Goal: Subscribe to service/newsletter

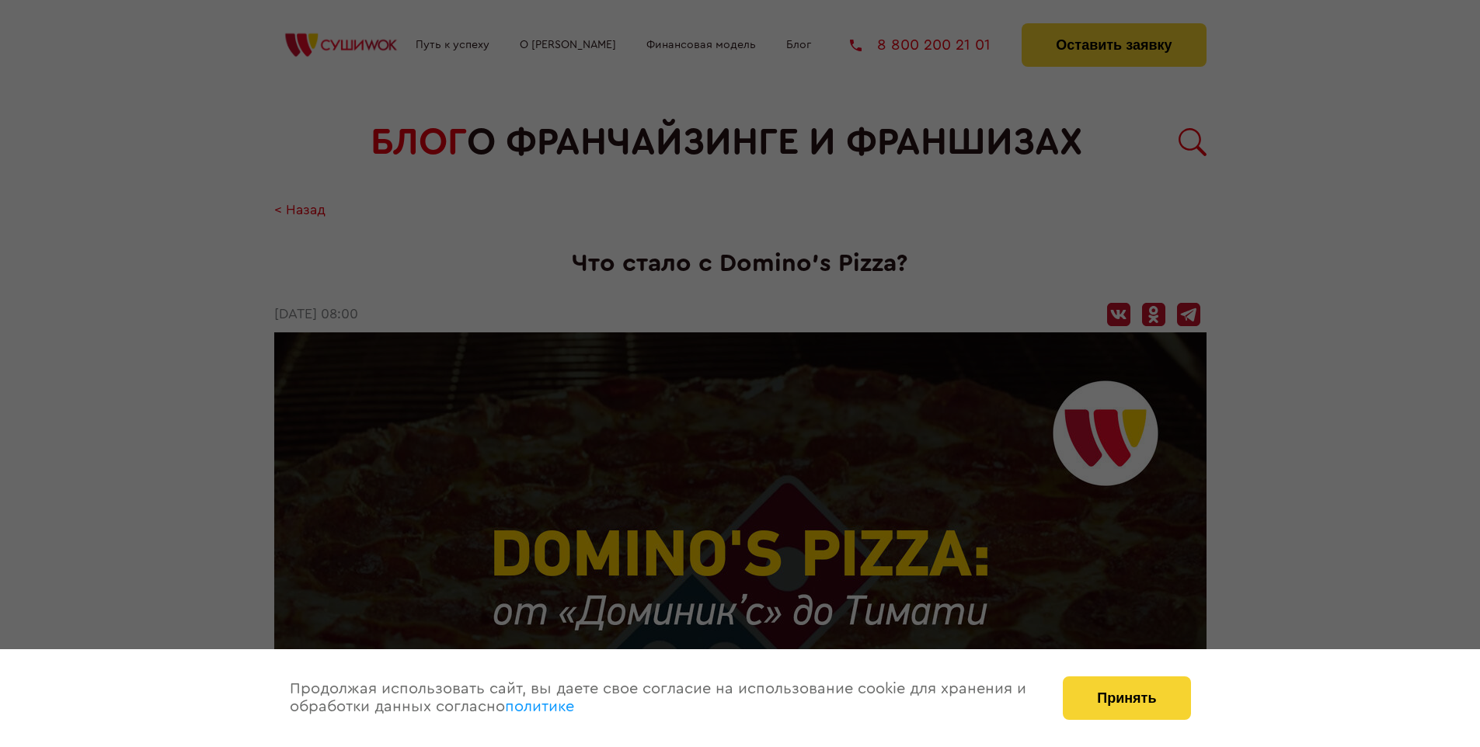
scroll to position [2043, 0]
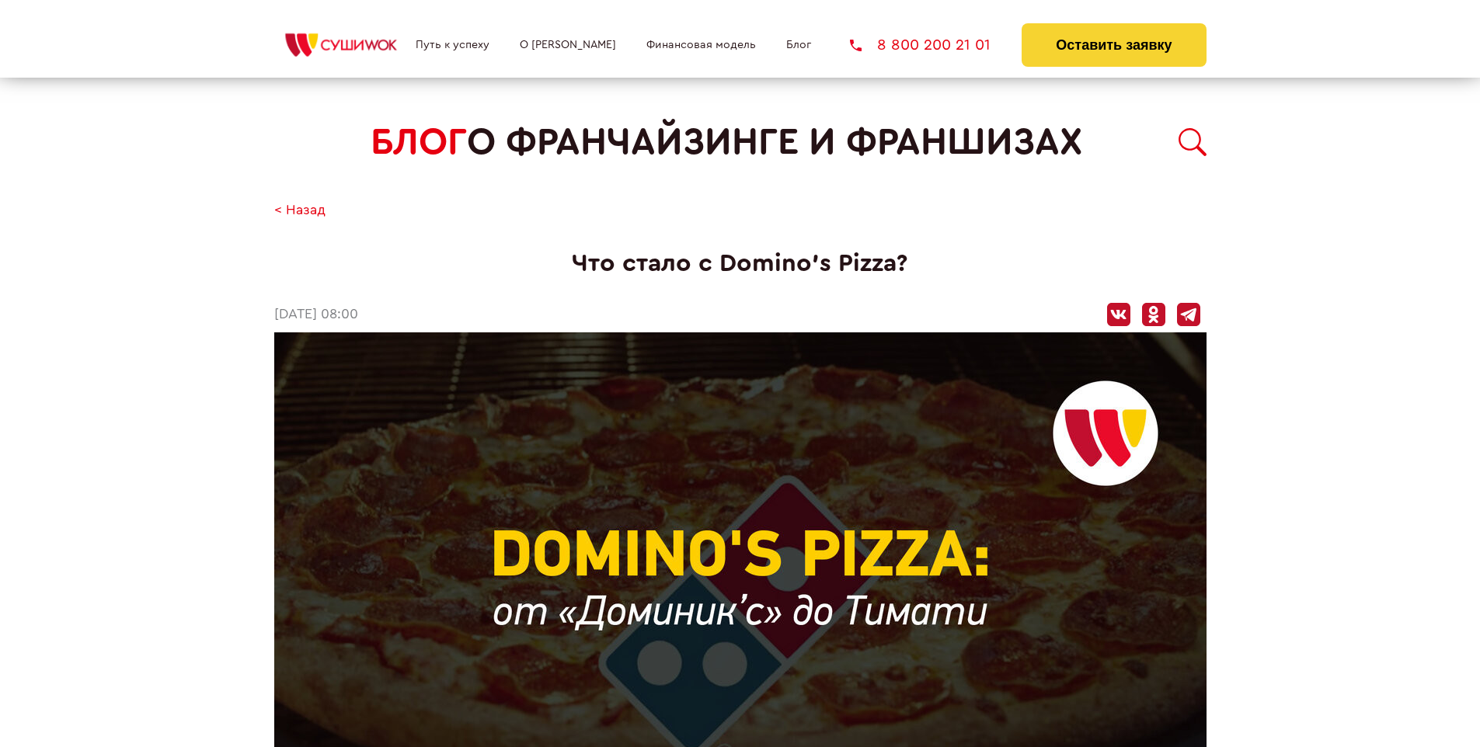
scroll to position [2043, 0]
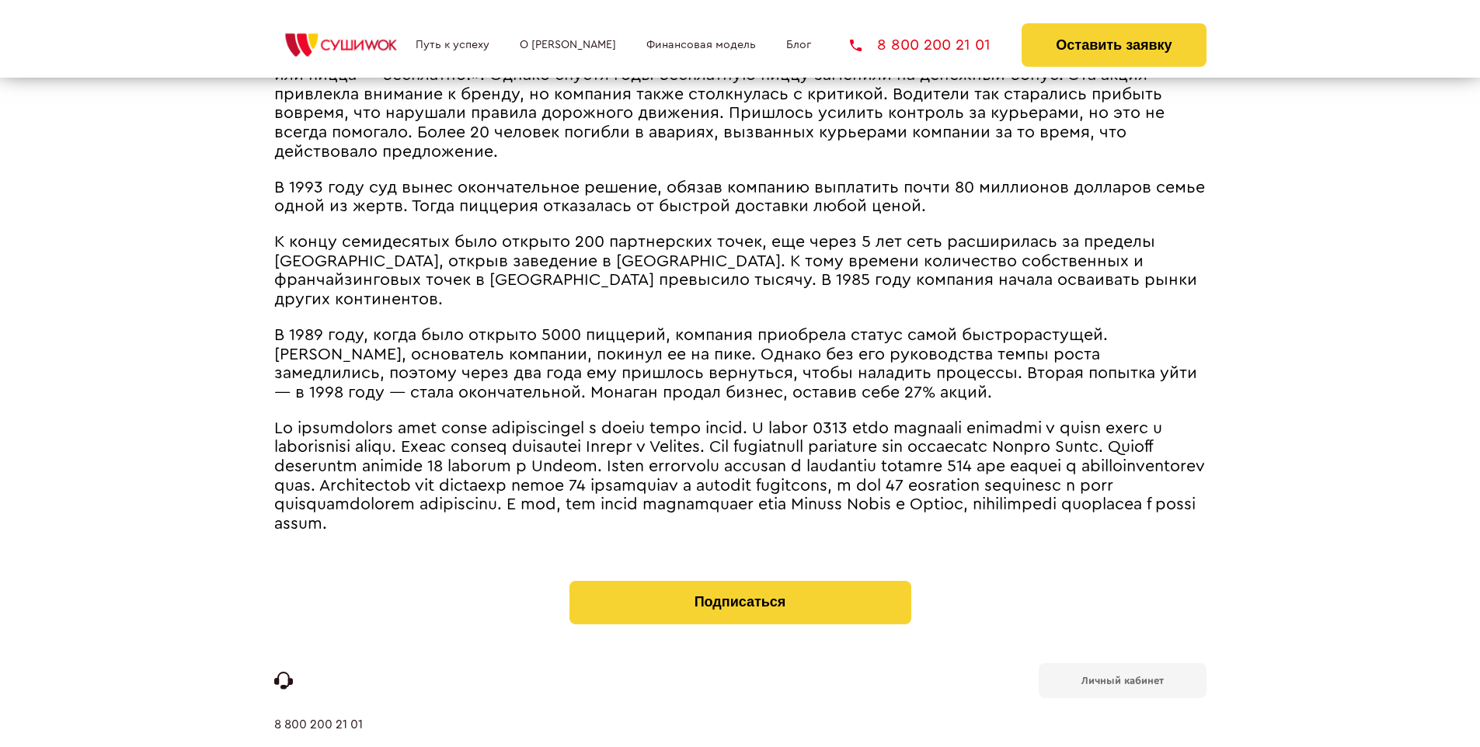
click at [1122, 676] on b "Личный кабинет" at bounding box center [1122, 681] width 82 height 10
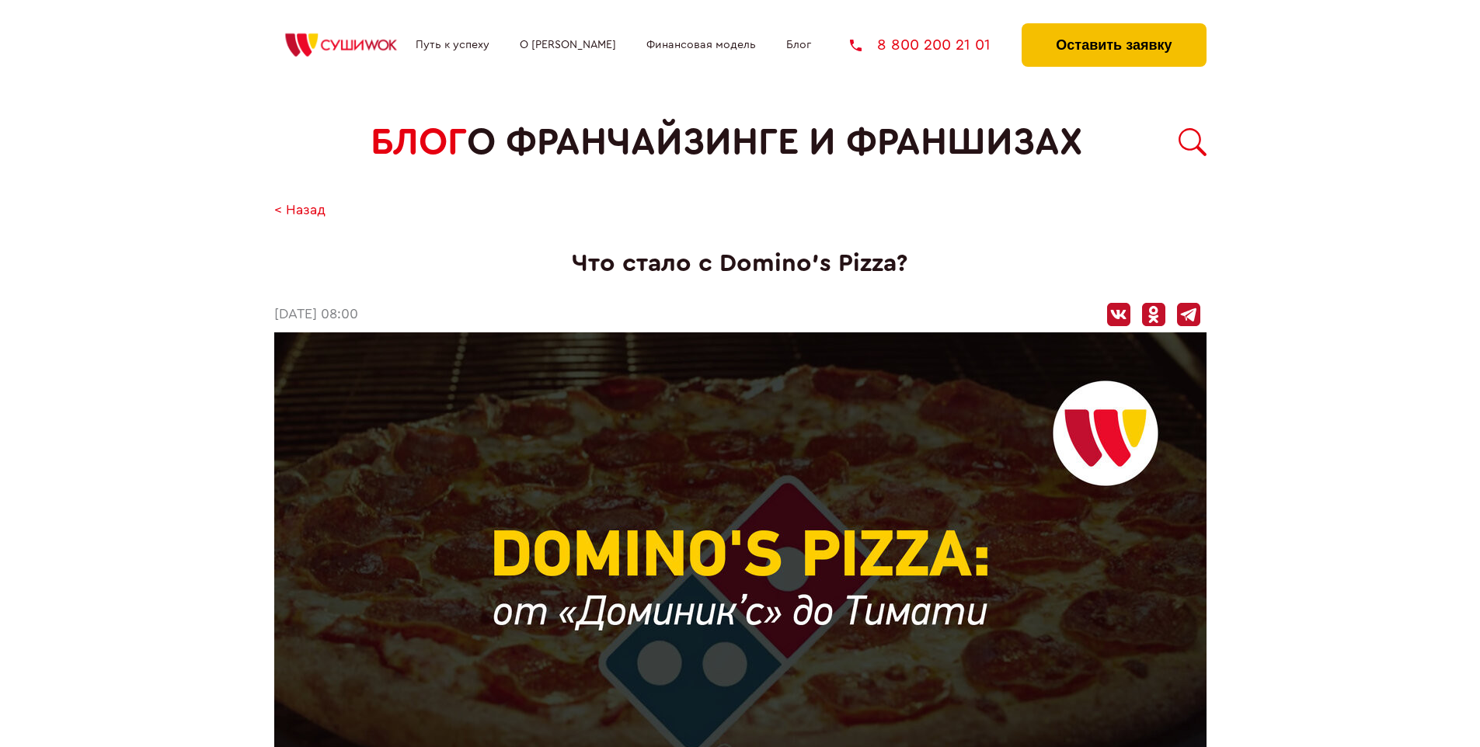
click at [1113, 27] on button "Оставить заявку" at bounding box center [1114, 45] width 184 height 44
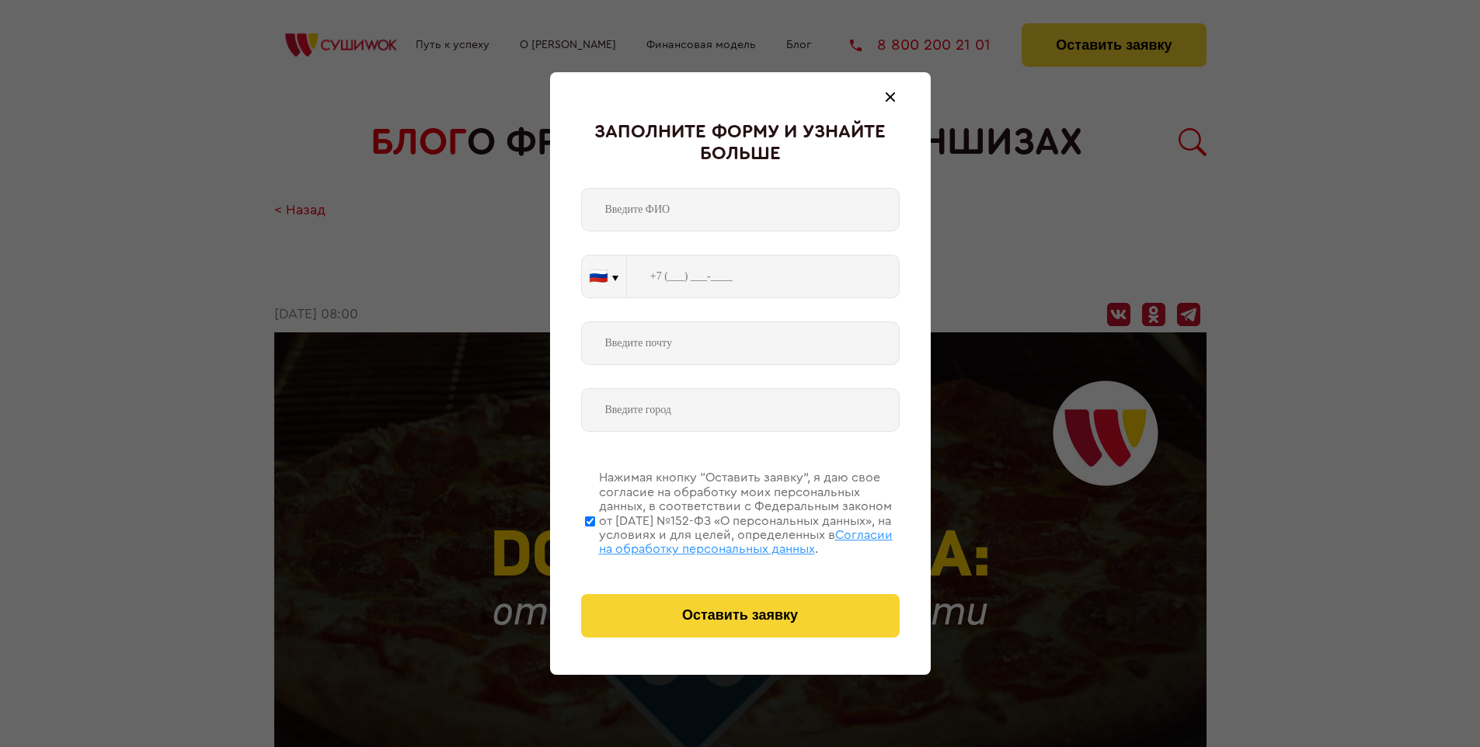
click at [720, 540] on span "Согласии на обработку персональных данных" at bounding box center [746, 542] width 294 height 26
click at [595, 540] on input "Нажимая кнопку “Оставить заявку”, я даю свое согласие на обработку моих персона…" at bounding box center [590, 521] width 10 height 124
checkbox input "false"
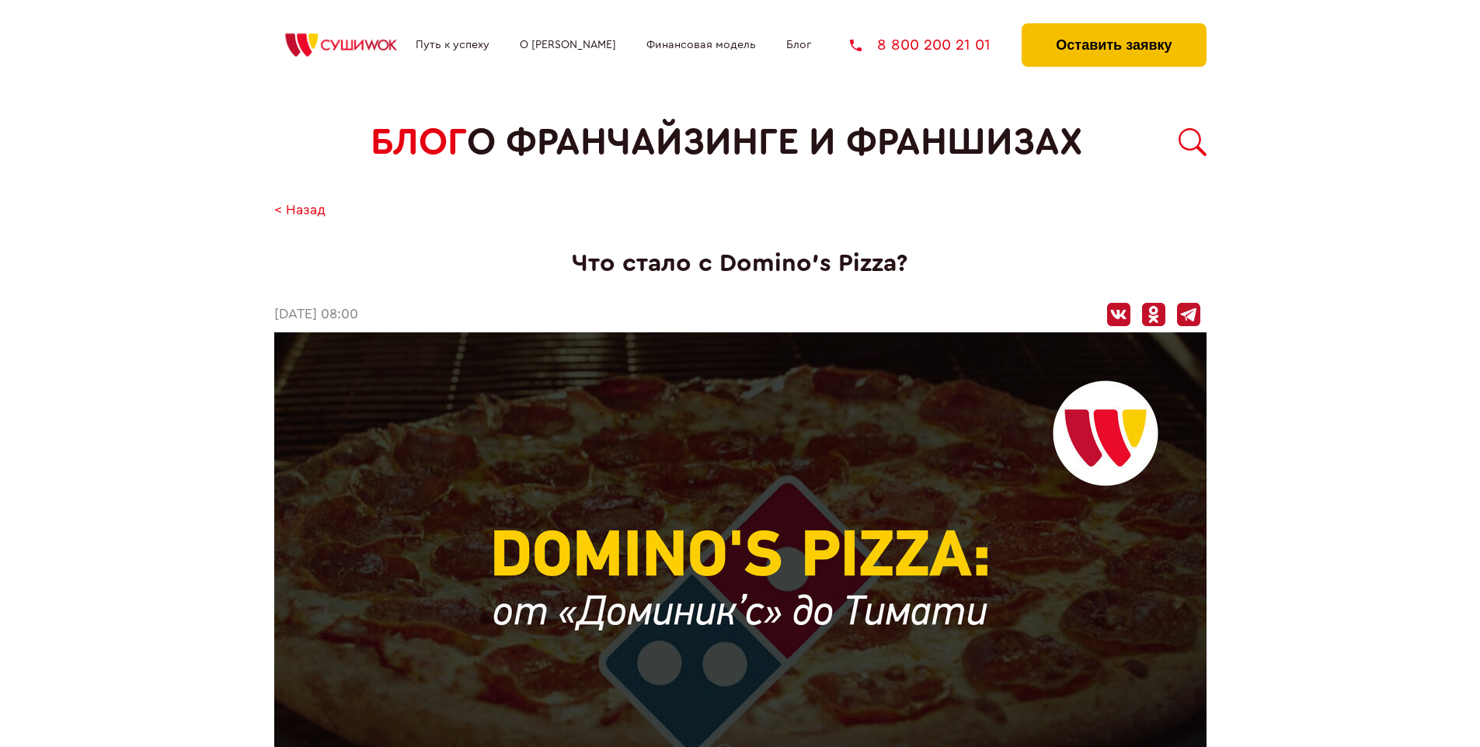
click at [1113, 27] on button "Оставить заявку" at bounding box center [1114, 45] width 184 height 44
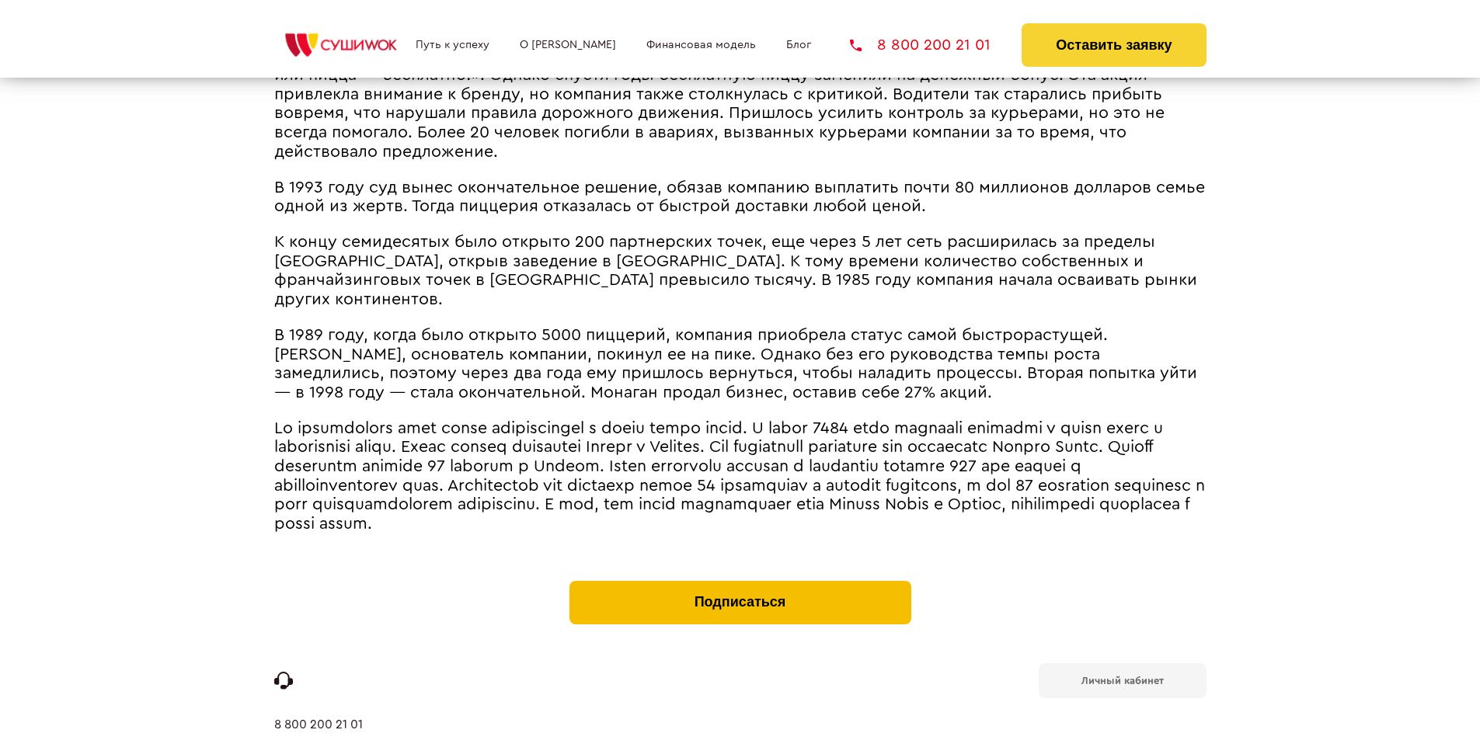
click at [740, 581] on button "Подписаться" at bounding box center [740, 603] width 342 height 44
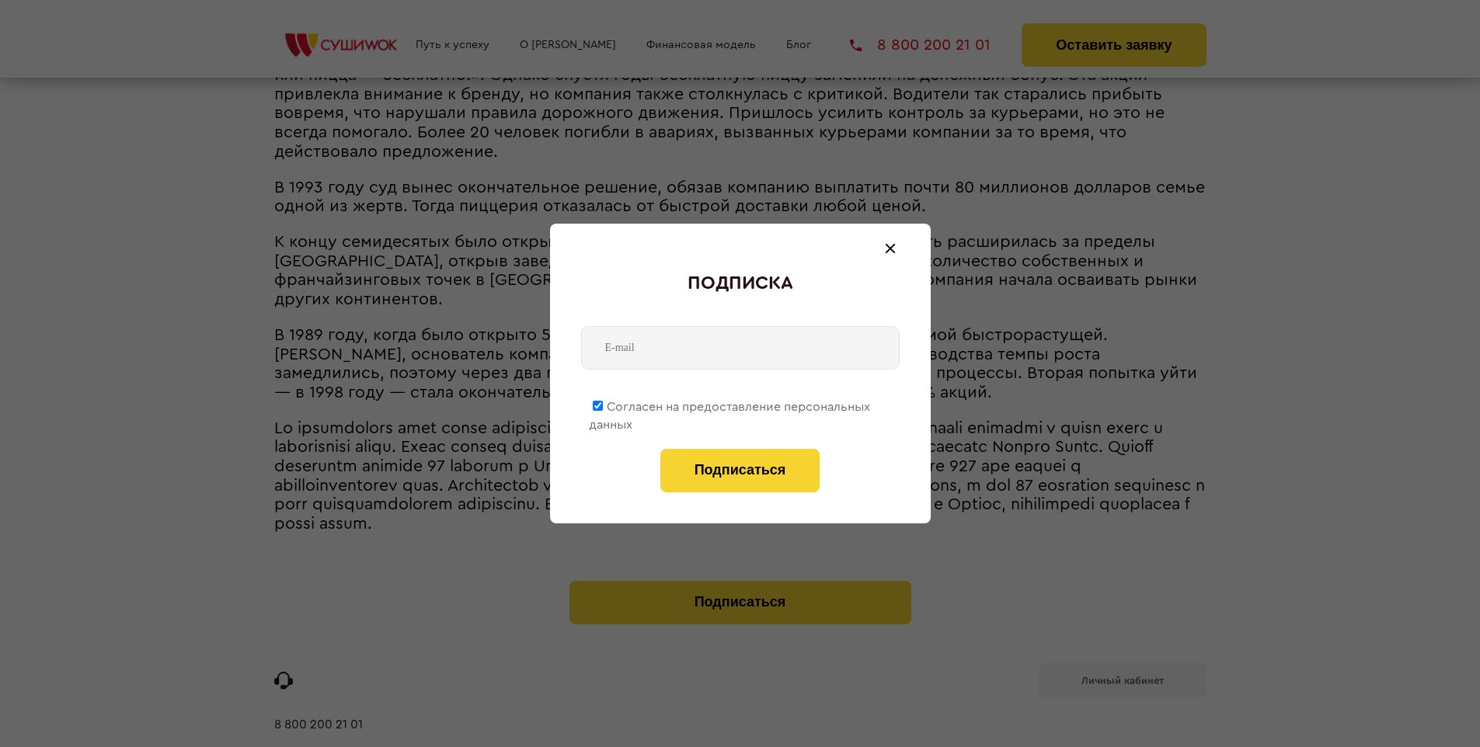
click at [730, 404] on span "Согласен на предоставление персональных данных" at bounding box center [729, 416] width 281 height 30
click at [603, 404] on input "Согласен на предоставление персональных данных" at bounding box center [598, 406] width 10 height 10
checkbox input "false"
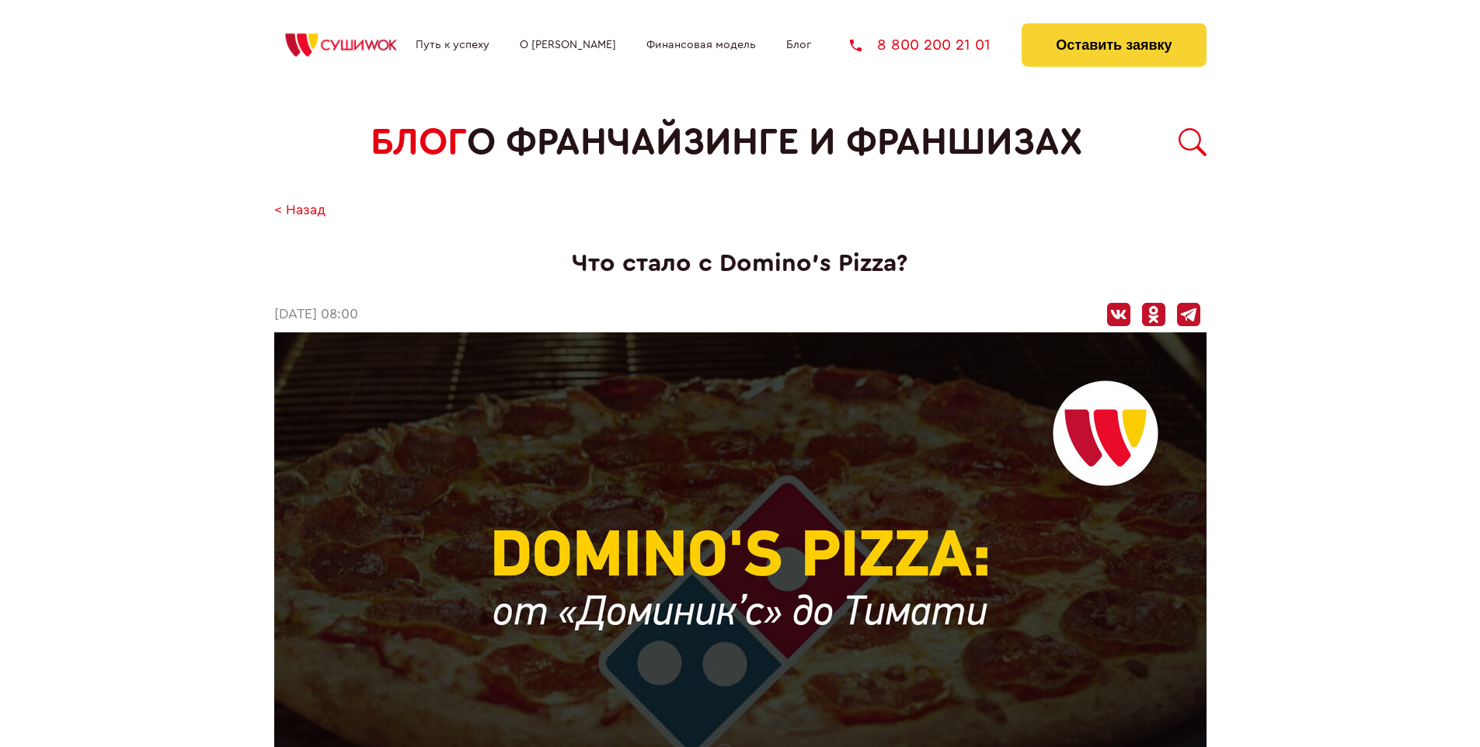
scroll to position [2043, 0]
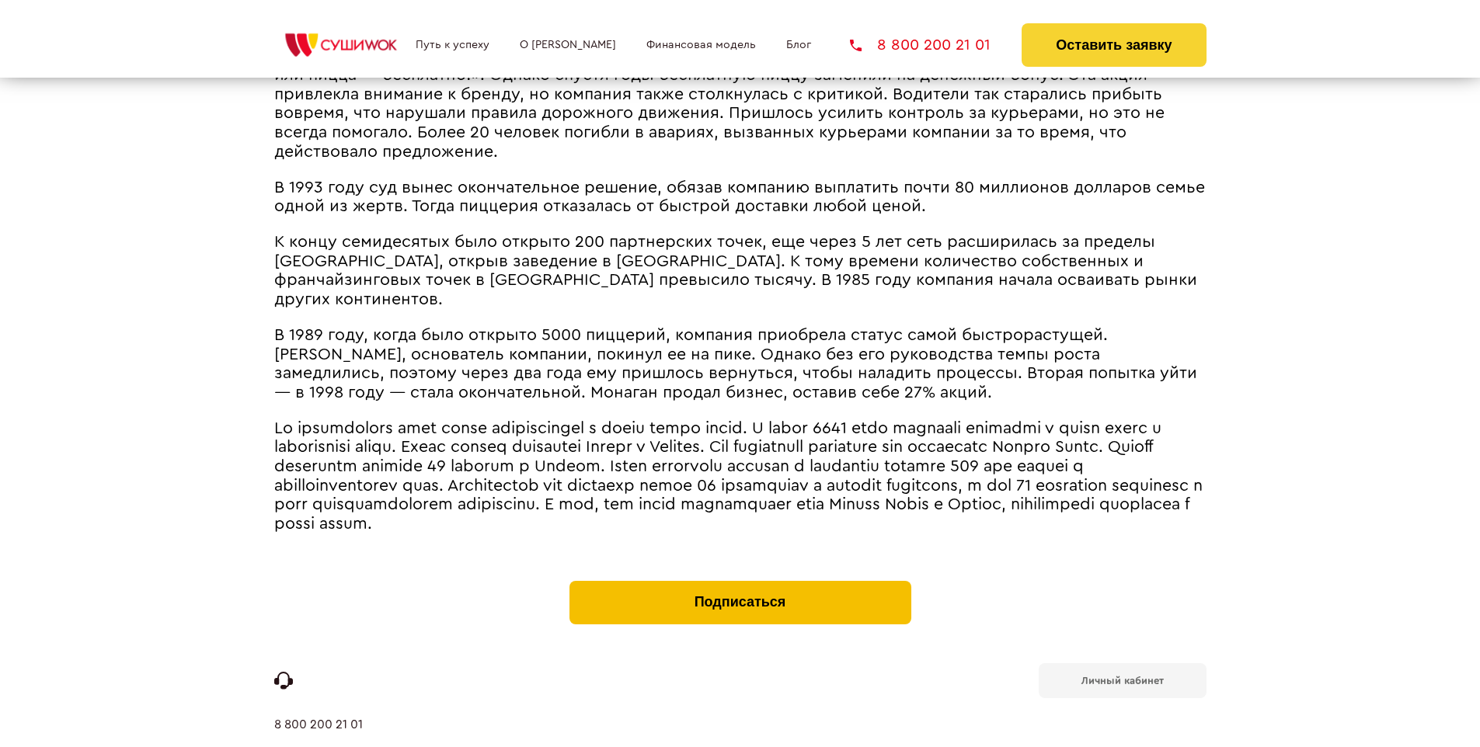
click at [740, 581] on button "Подписаться" at bounding box center [740, 603] width 342 height 44
